Goal: Information Seeking & Learning: Learn about a topic

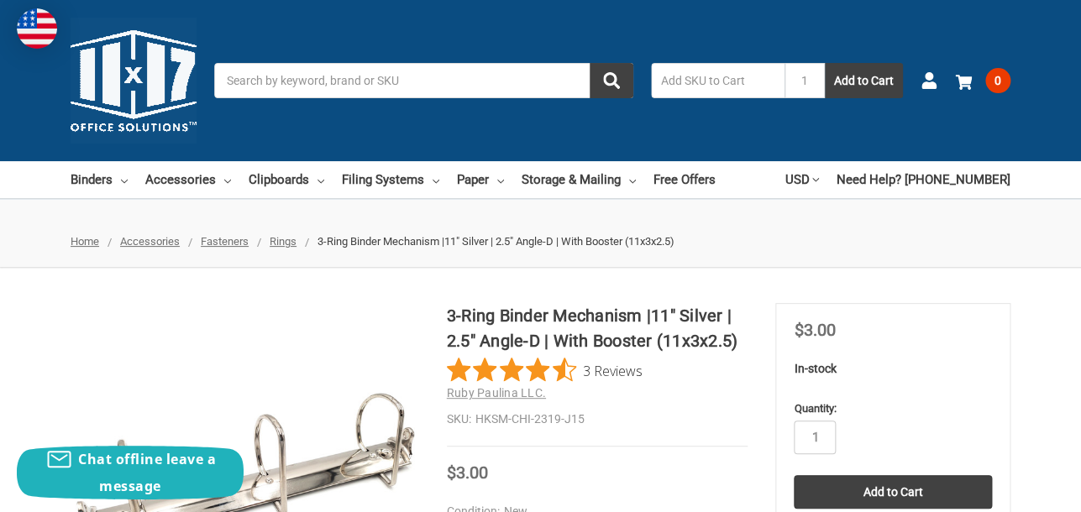
click at [442, 82] on input "Search" at bounding box center [423, 80] width 419 height 35
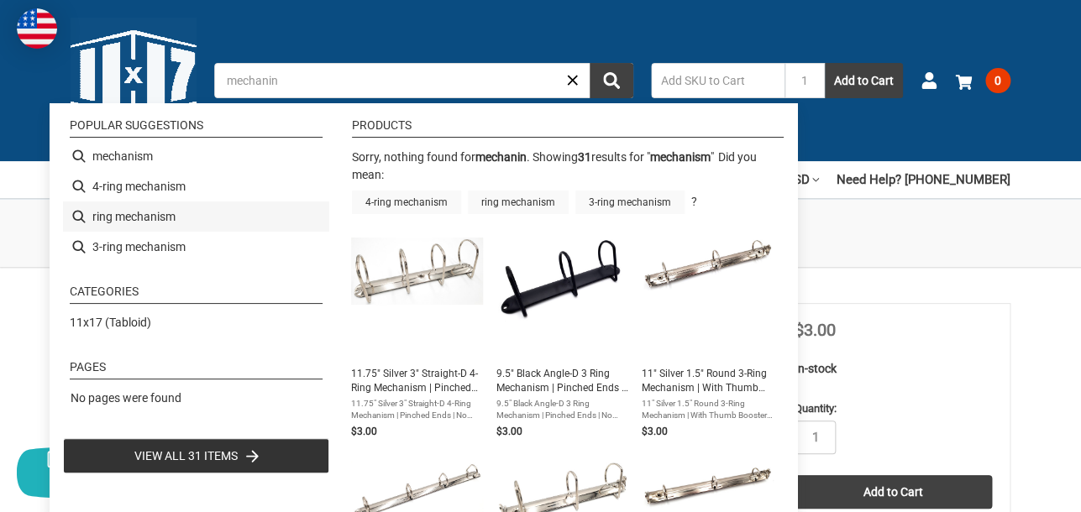
click at [168, 218] on li "ring mechanism" at bounding box center [196, 217] width 266 height 30
type input "ring mechanism"
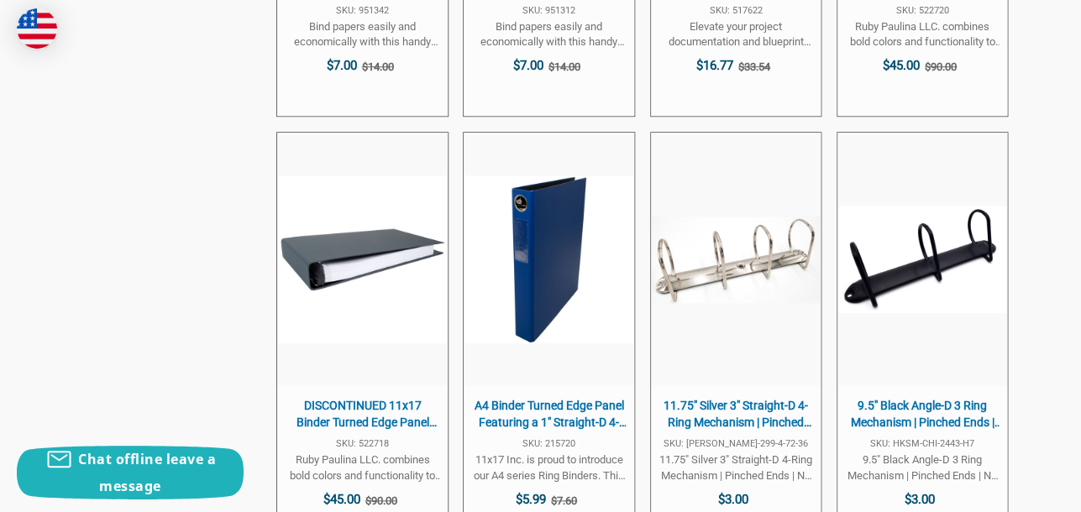
scroll to position [2535, 0]
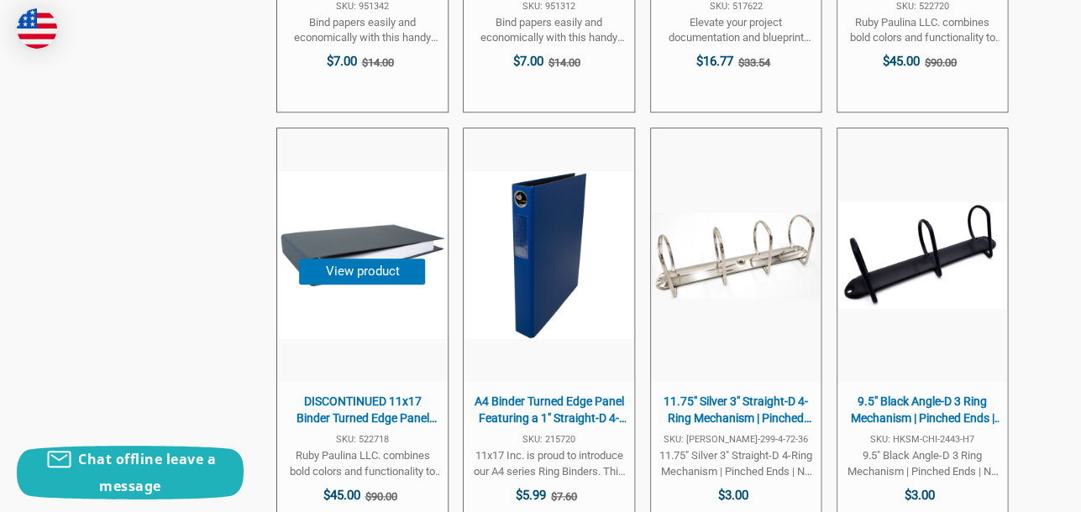
click at [358, 394] on span "DISCONTINUED 11x17 Binder Turned Edge Panel Featuring a 2" EZ Comfort Locking A…" at bounding box center [362, 410] width 153 height 33
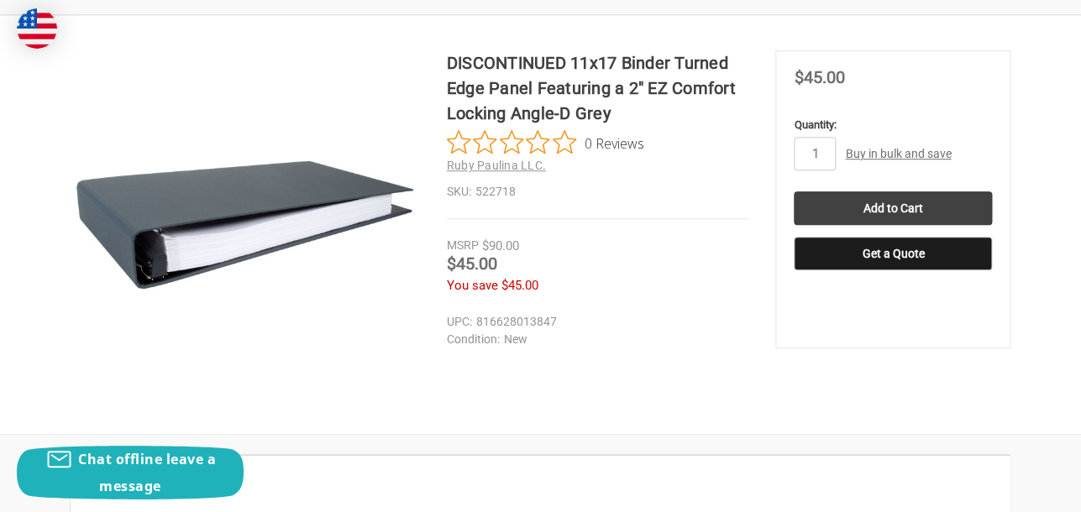
click at [263, 202] on img at bounding box center [245, 224] width 349 height 349
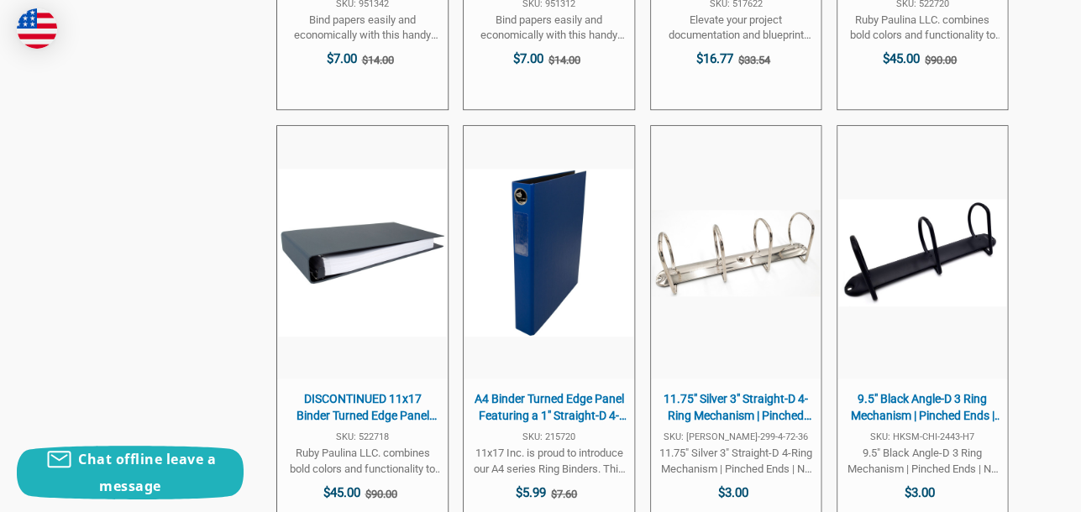
scroll to position [2532, 0]
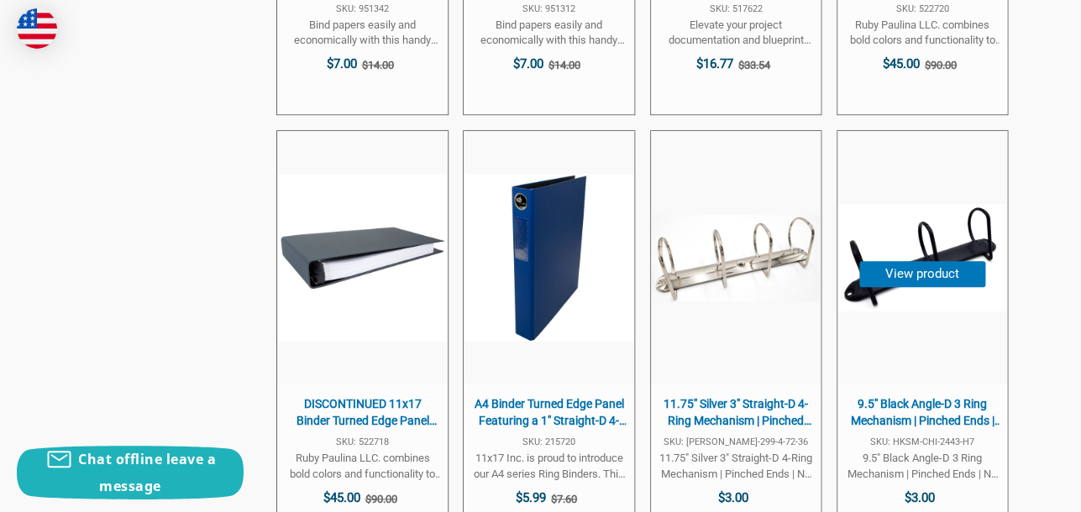
click at [908, 229] on img at bounding box center [922, 258] width 168 height 108
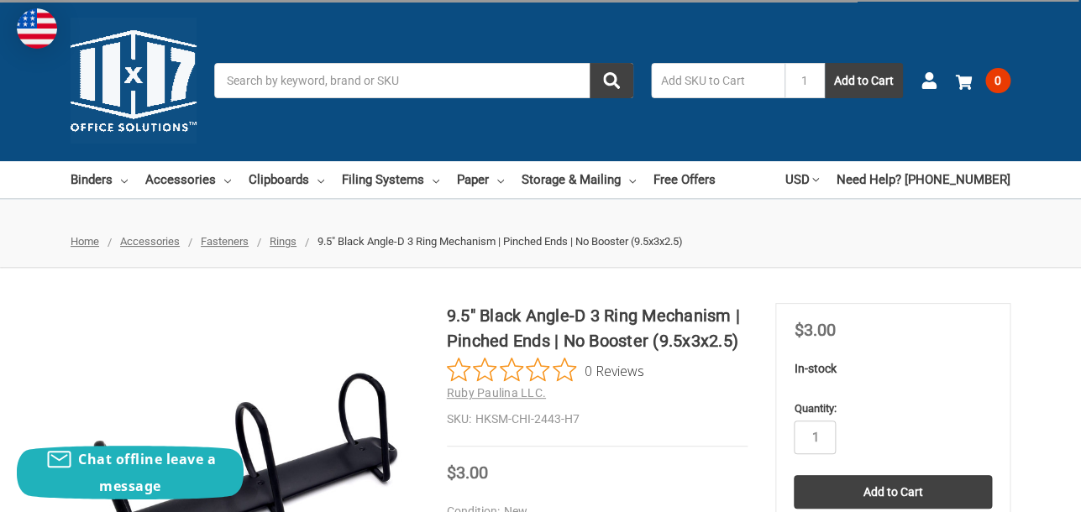
click at [339, 82] on input "Search" at bounding box center [423, 80] width 419 height 35
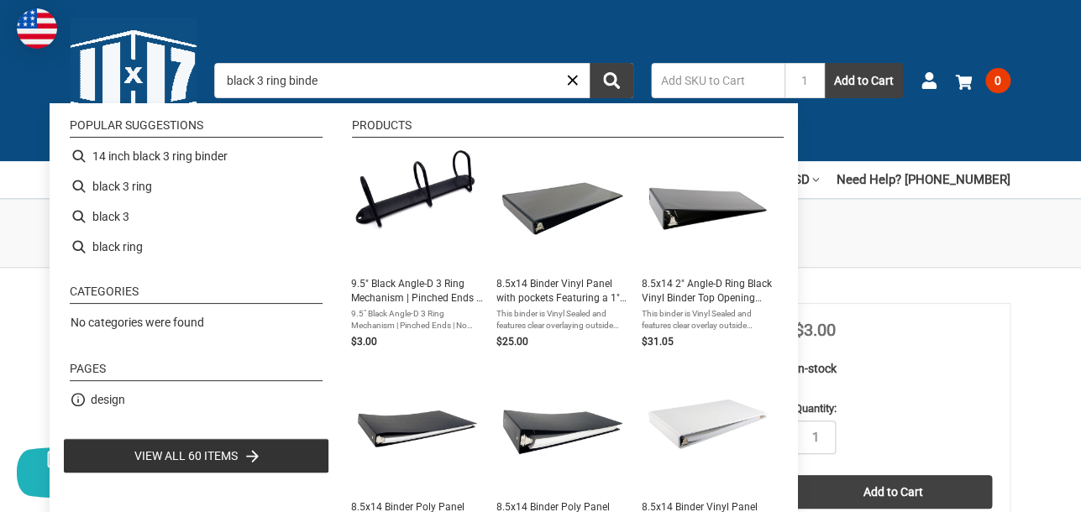
type input "black 3 ring binder"
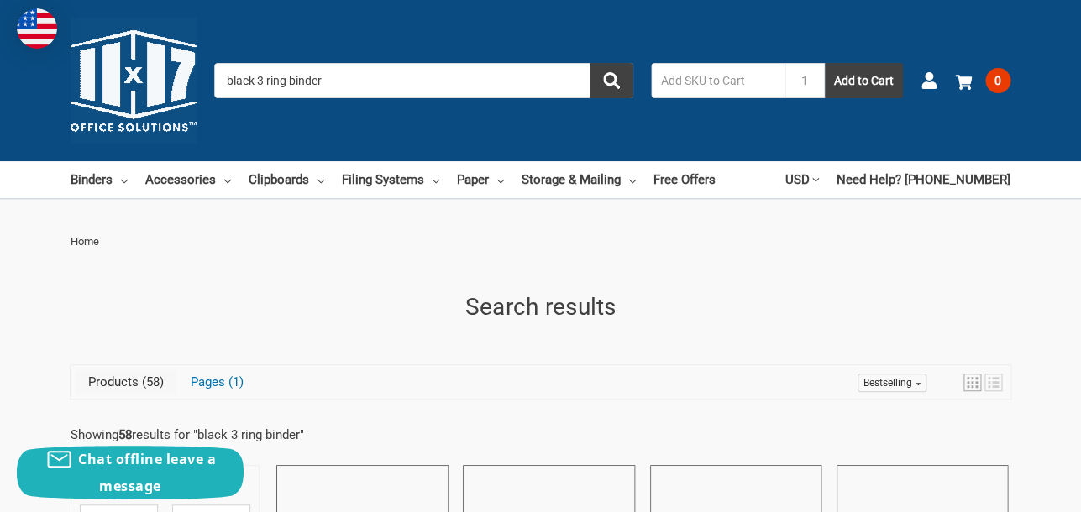
click at [381, 84] on input "black 3 ring binder" at bounding box center [423, 80] width 419 height 35
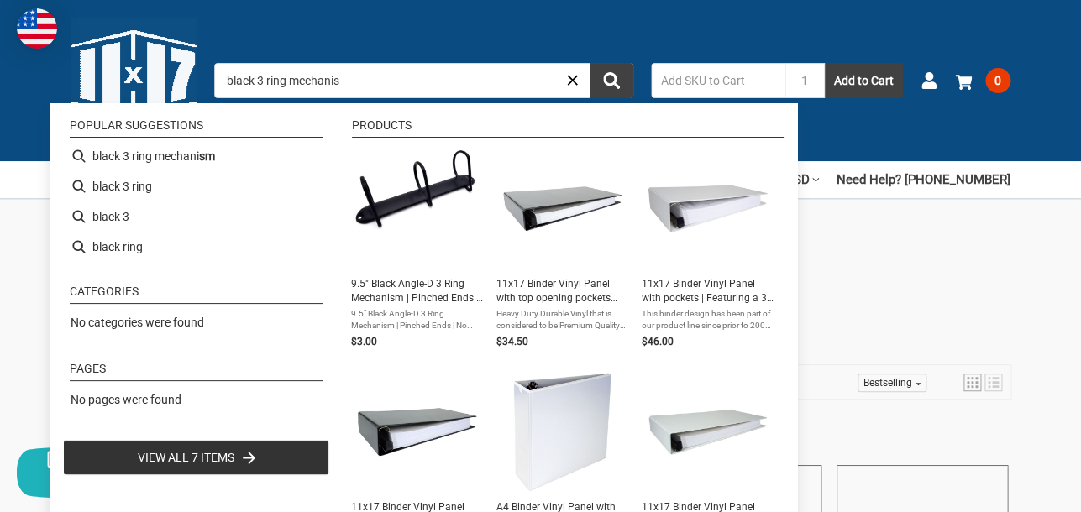
type input "black 3 ring mechanism"
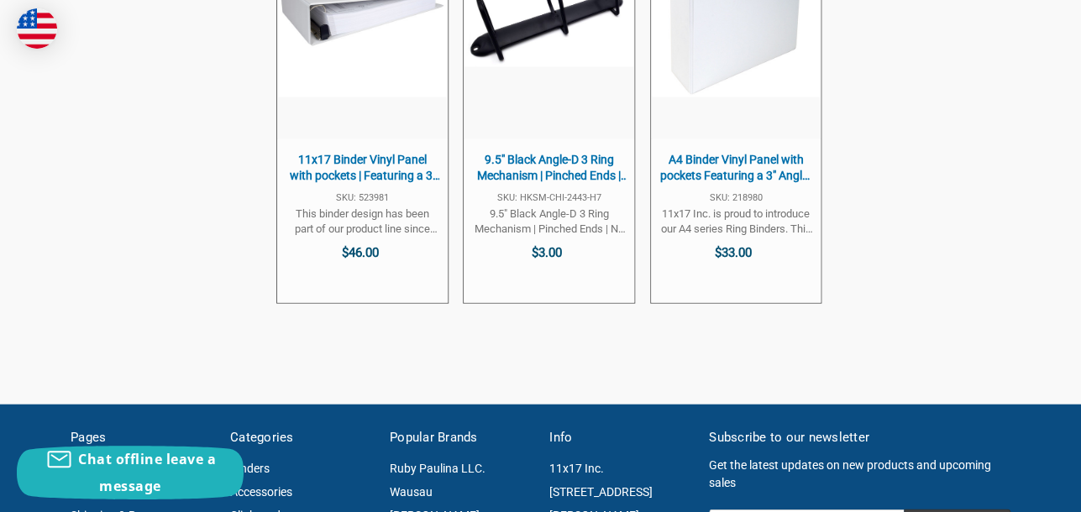
scroll to position [1017, 0]
